Goal: Navigation & Orientation: Find specific page/section

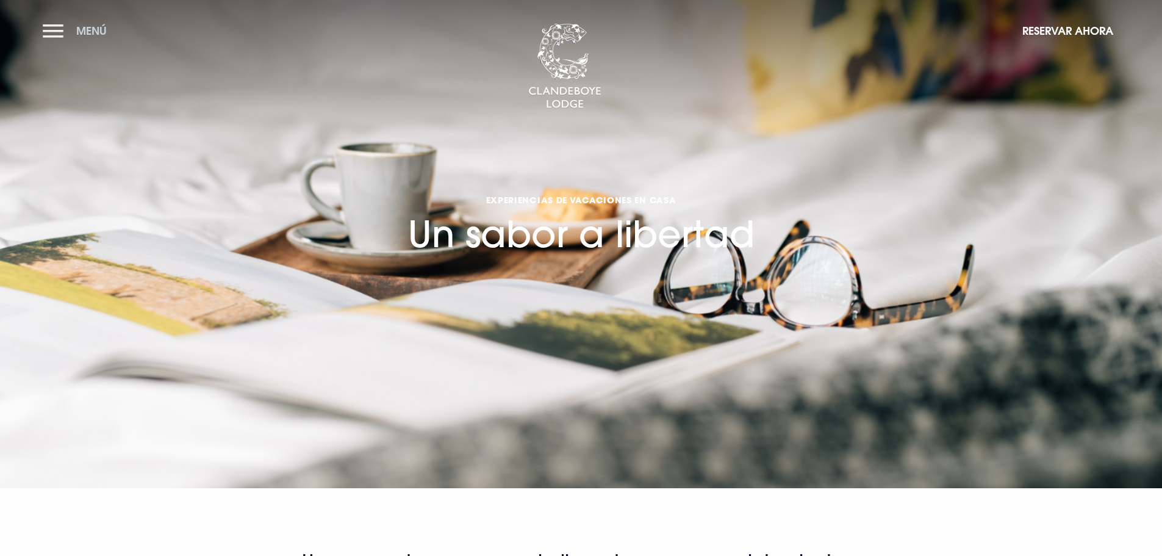
click at [55, 27] on button "Menú" at bounding box center [78, 31] width 70 height 26
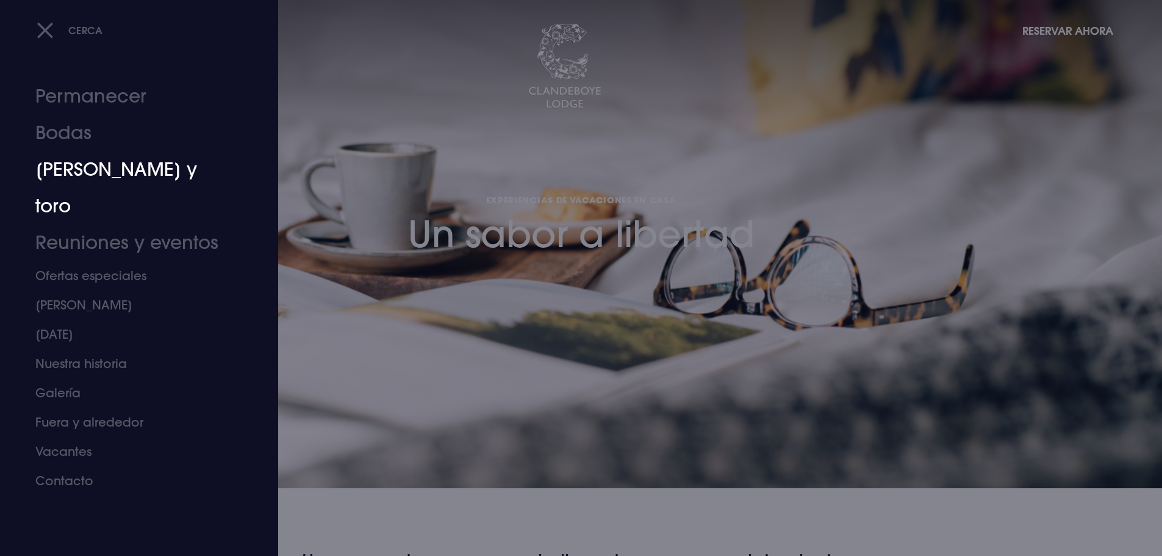
click at [93, 167] on font "Gallo y toro" at bounding box center [116, 187] width 162 height 59
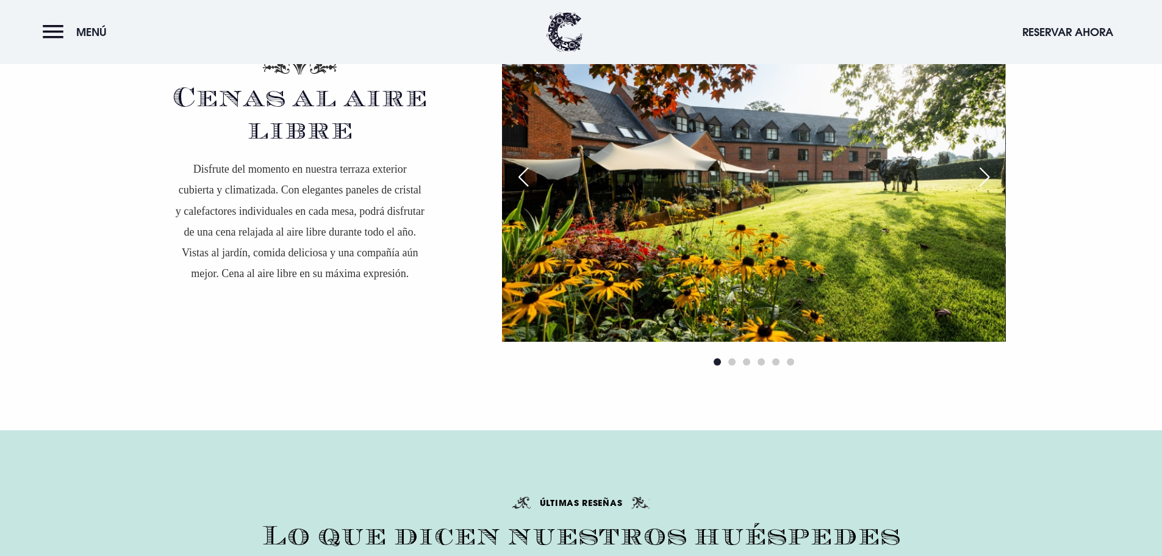
scroll to position [2014, 0]
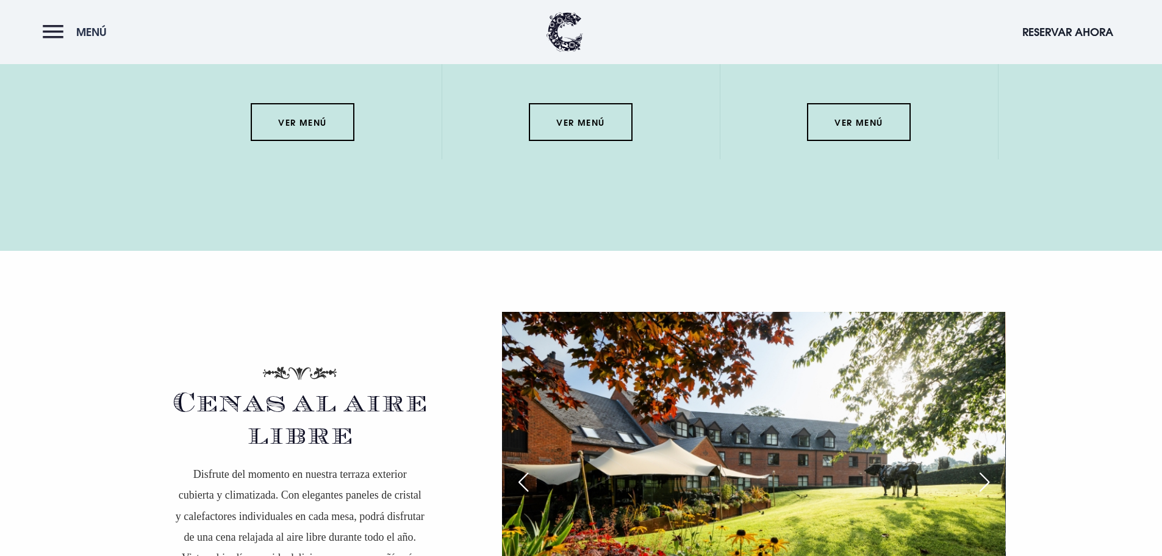
click at [52, 38] on button "Menú" at bounding box center [78, 32] width 70 height 26
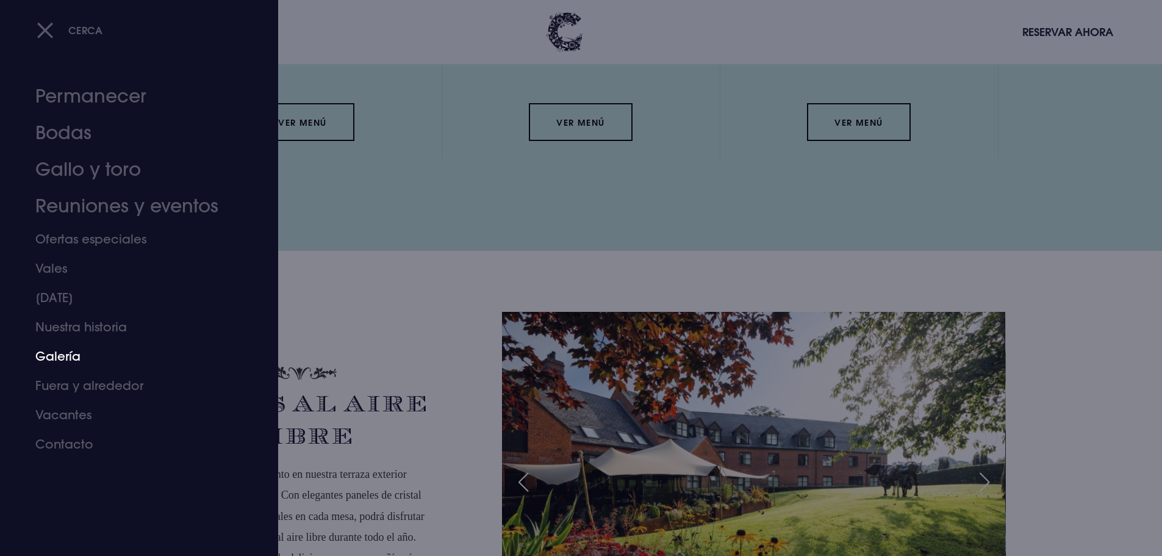
click at [70, 359] on font "Galería" at bounding box center [57, 355] width 45 height 15
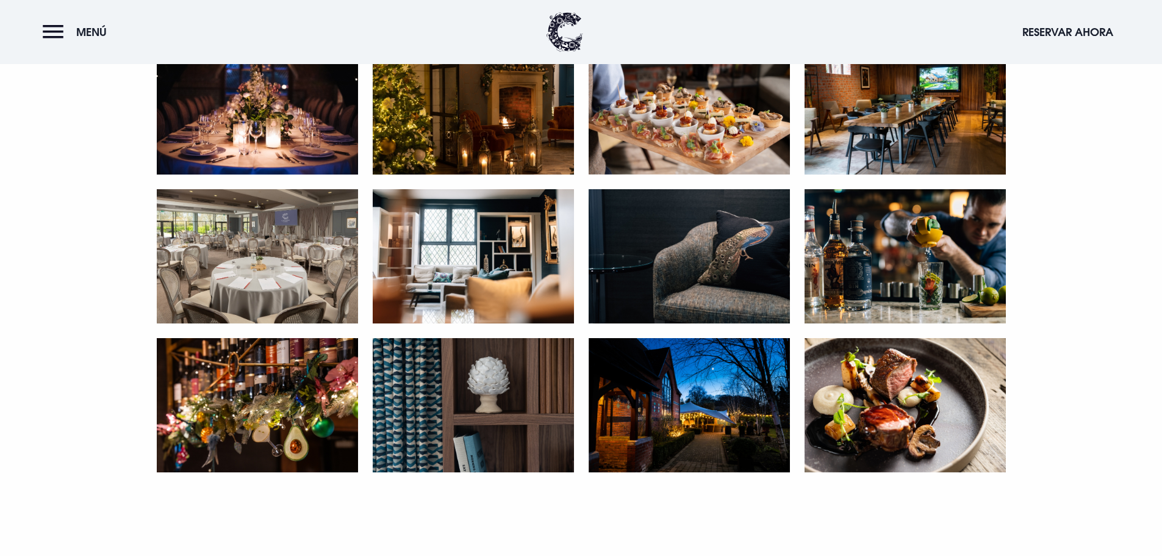
scroll to position [2501, 0]
